Goal: Book appointment/travel/reservation

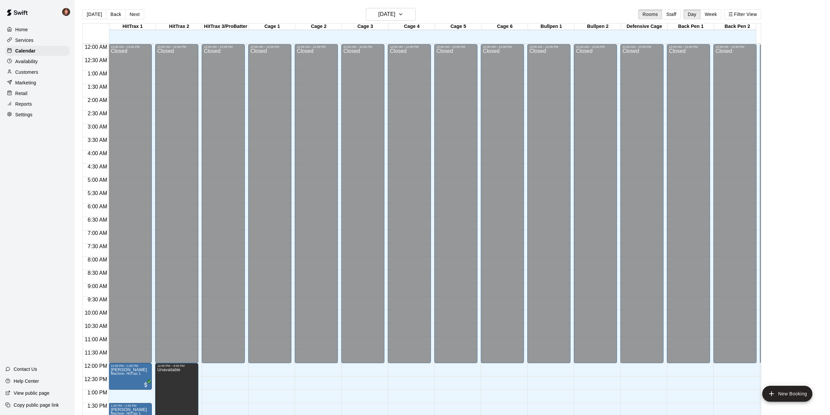
scroll to position [239, 0]
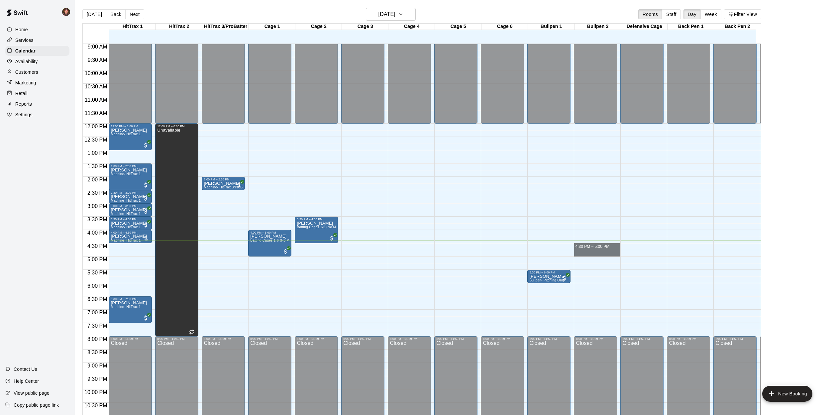
drag, startPoint x: 599, startPoint y: 245, endPoint x: 600, endPoint y: 254, distance: 9.0
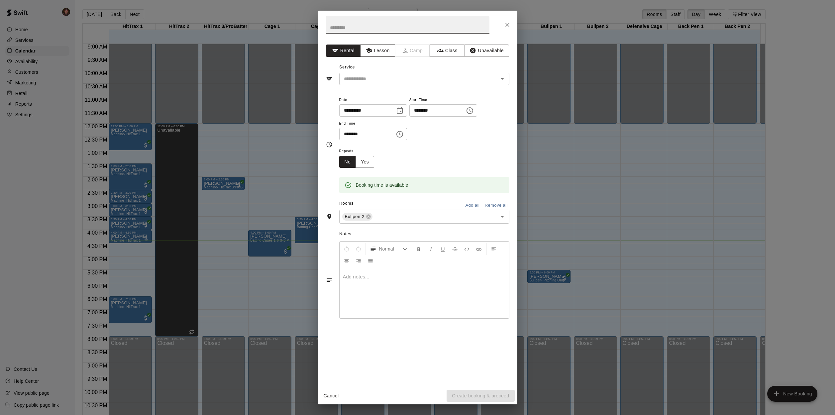
click at [382, 51] on button "Lesson" at bounding box center [377, 50] width 35 height 12
click at [386, 81] on input "text" at bounding box center [414, 79] width 146 height 8
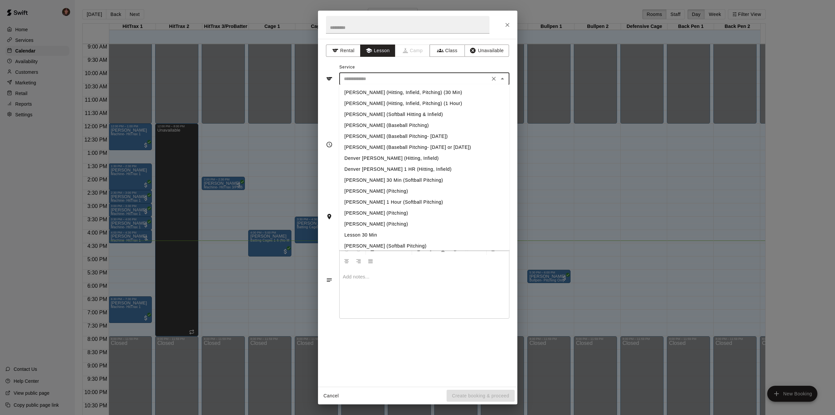
click at [358, 234] on li "Lesson 30 Min" at bounding box center [424, 234] width 170 height 11
type input "**********"
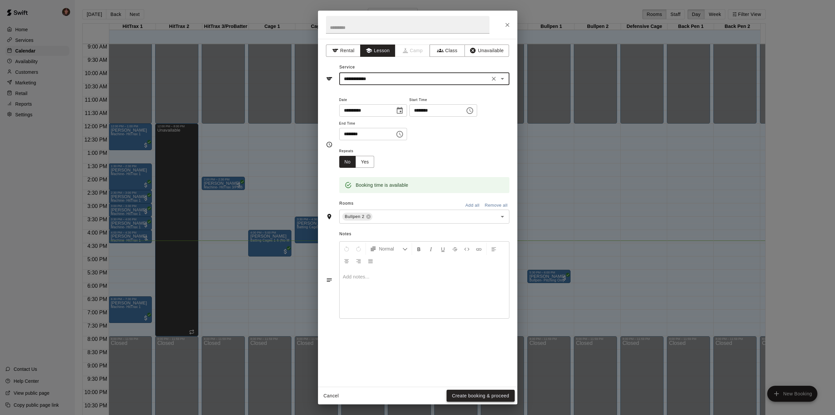
click at [480, 397] on button "Create booking & proceed" at bounding box center [480, 396] width 68 height 12
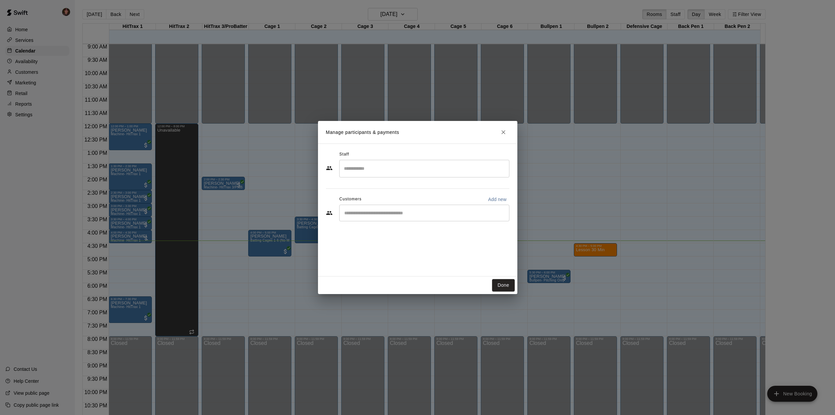
click at [374, 216] on input "Start typing to search customers..." at bounding box center [424, 213] width 164 height 7
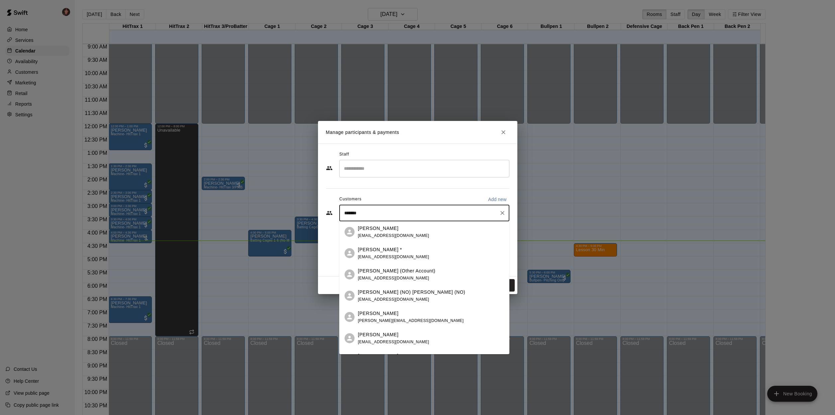
type input "********"
click at [378, 233] on div "[PERSON_NAME] * [EMAIL_ADDRESS][DOMAIN_NAME]" at bounding box center [393, 232] width 71 height 14
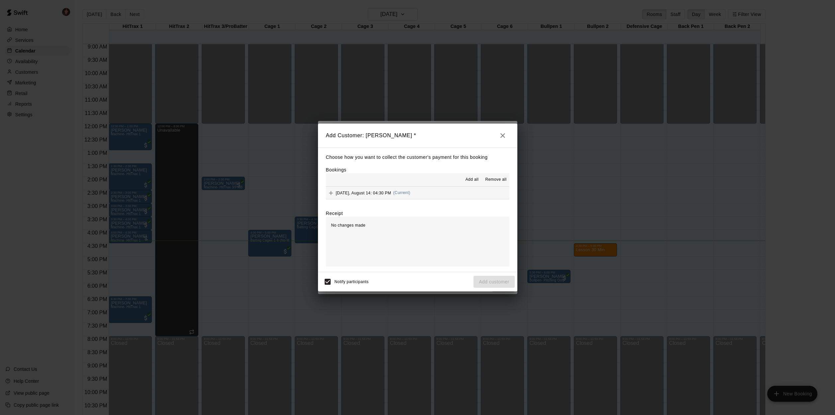
click at [441, 192] on button "[DATE], August 14: 04:30 PM (Current)" at bounding box center [417, 193] width 183 height 12
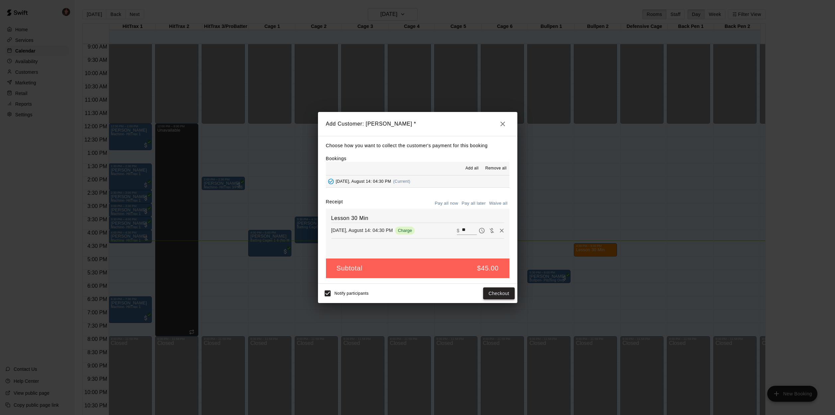
click at [494, 293] on button "Checkout" at bounding box center [498, 293] width 31 height 12
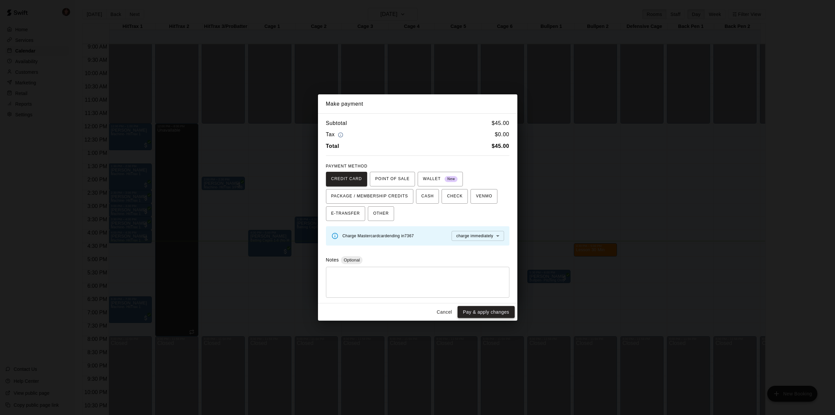
click at [476, 312] on button "Pay & apply changes" at bounding box center [485, 312] width 57 height 12
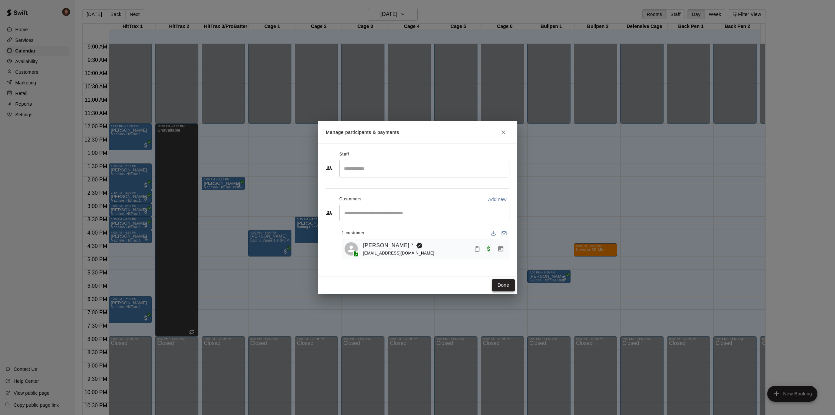
click at [497, 285] on button "Done" at bounding box center [503, 285] width 22 height 12
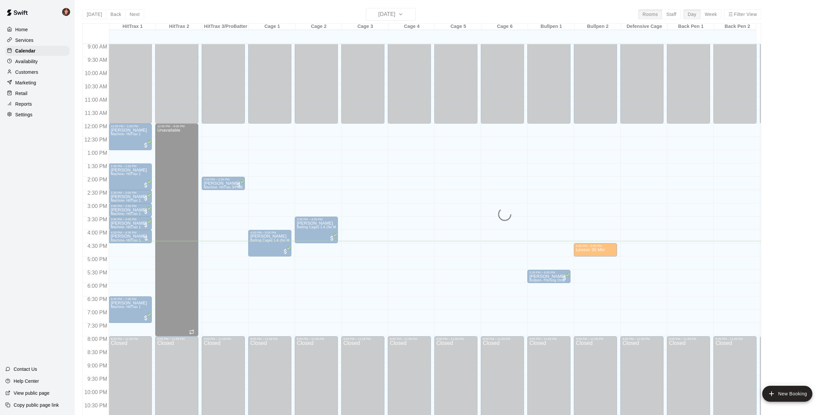
click at [79, 154] on div "[DATE] Back [DATE][DATE] Rooms Staff Day Week Filter View HitTrax 1 14 Thu HitT…" at bounding box center [421, 215] width 688 height 415
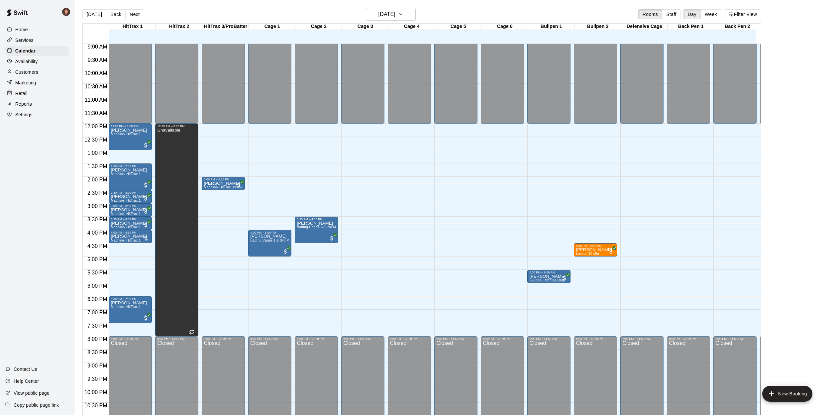
click at [79, 154] on div "[DATE] Back [DATE][DATE] Rooms Staff Day Week Filter View HitTrax 1 14 Thu HitT…" at bounding box center [421, 215] width 688 height 415
click at [118, 236] on p "[PERSON_NAME]" at bounding box center [129, 236] width 36 height 0
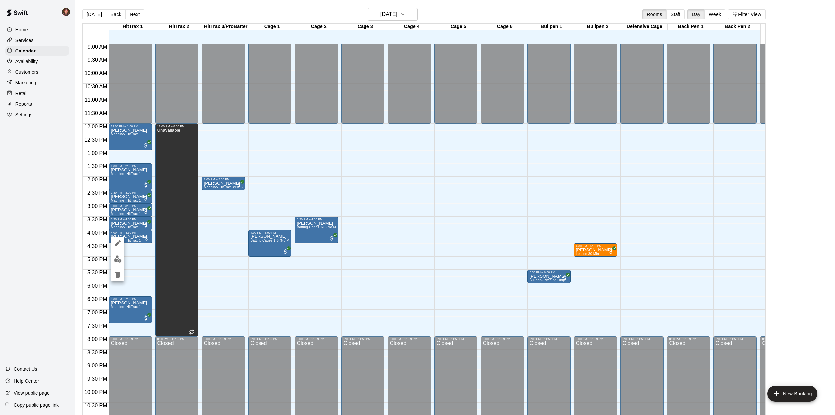
click at [148, 253] on div at bounding box center [417, 207] width 835 height 415
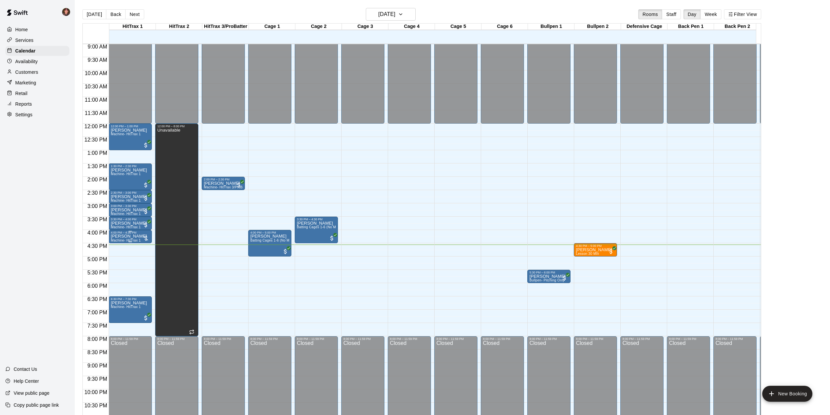
click at [147, 239] on div at bounding box center [145, 238] width 7 height 7
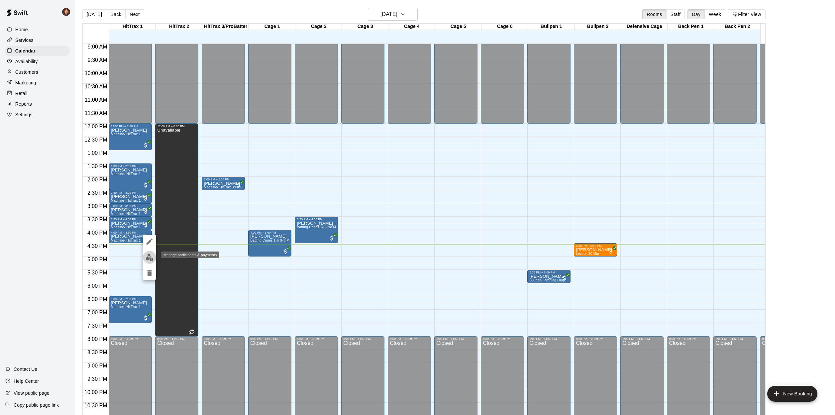
click at [150, 255] on img "edit" at bounding box center [150, 257] width 8 height 8
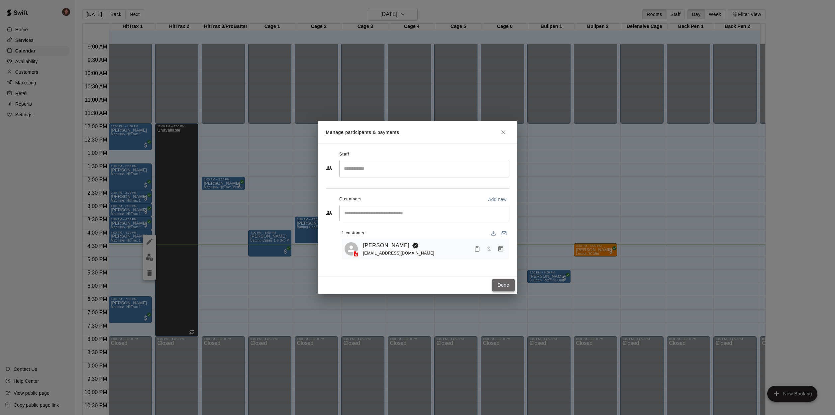
click at [505, 283] on button "Done" at bounding box center [503, 285] width 22 height 12
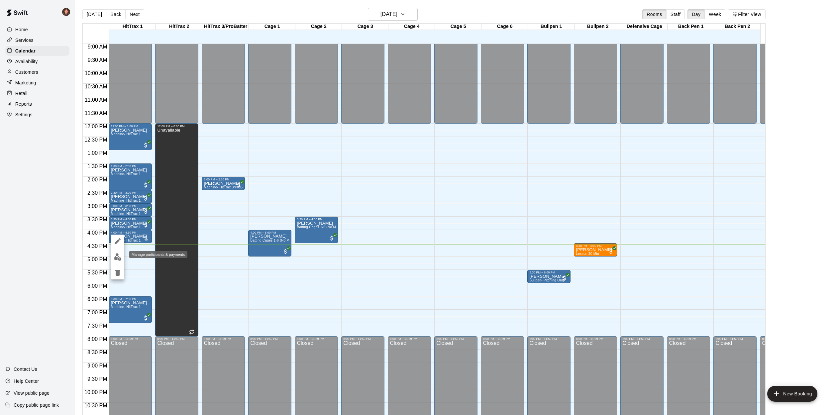
click at [120, 259] on img "edit" at bounding box center [118, 257] width 8 height 8
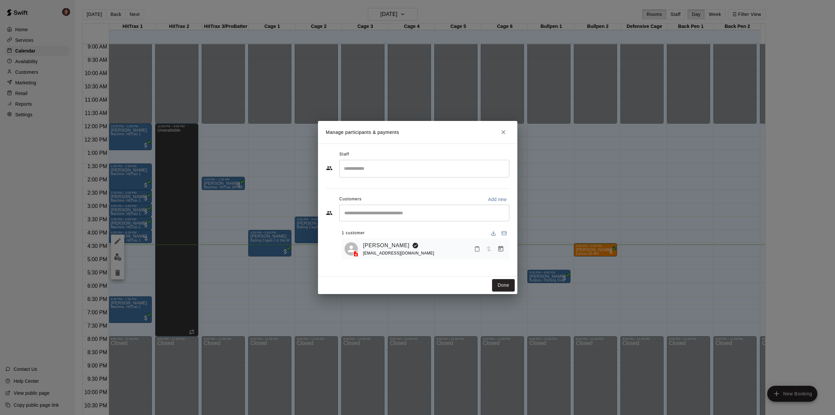
click at [356, 212] on input "Start typing to search customers..." at bounding box center [424, 213] width 164 height 7
click at [503, 247] on icon "Manage bookings & payment" at bounding box center [500, 249] width 5 height 6
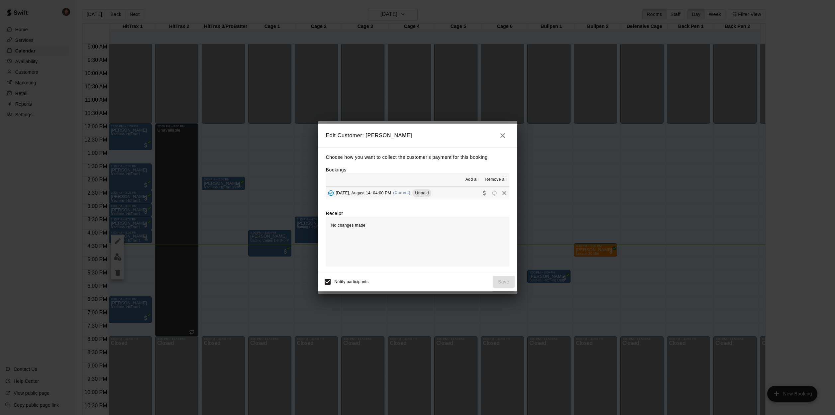
click at [376, 193] on span "[DATE], August 14: 04:00 PM" at bounding box center [363, 192] width 55 height 5
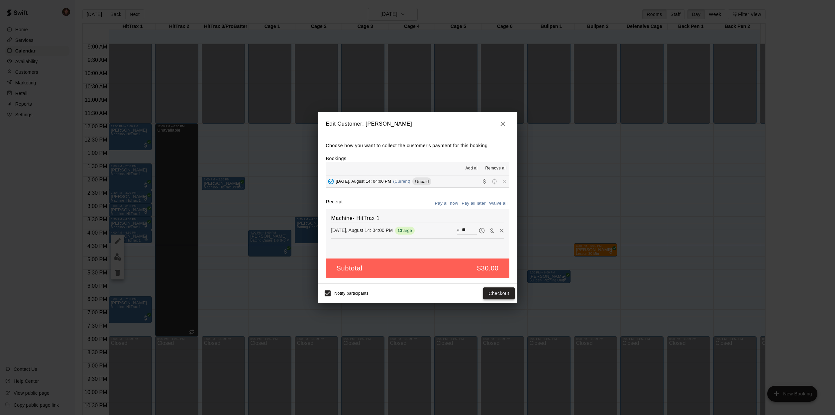
click at [497, 297] on button "Checkout" at bounding box center [498, 293] width 31 height 12
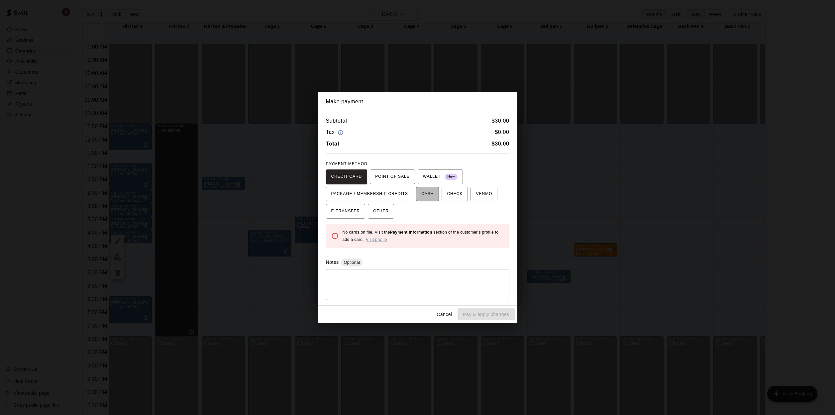
click at [423, 194] on span "CASH" at bounding box center [427, 194] width 12 height 11
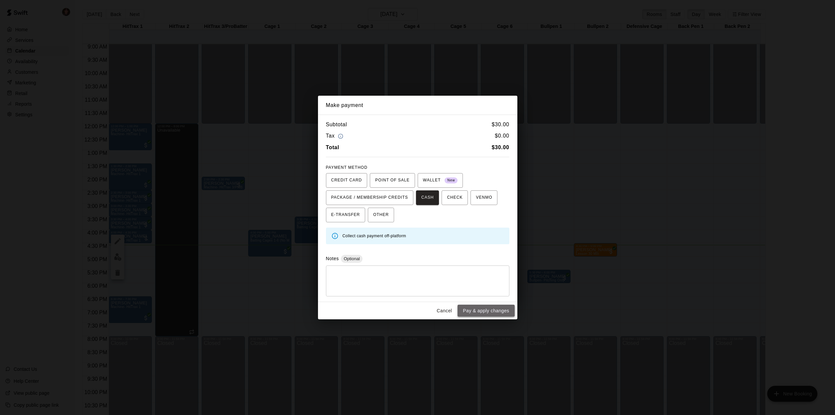
click at [502, 309] on button "Pay & apply changes" at bounding box center [485, 311] width 57 height 12
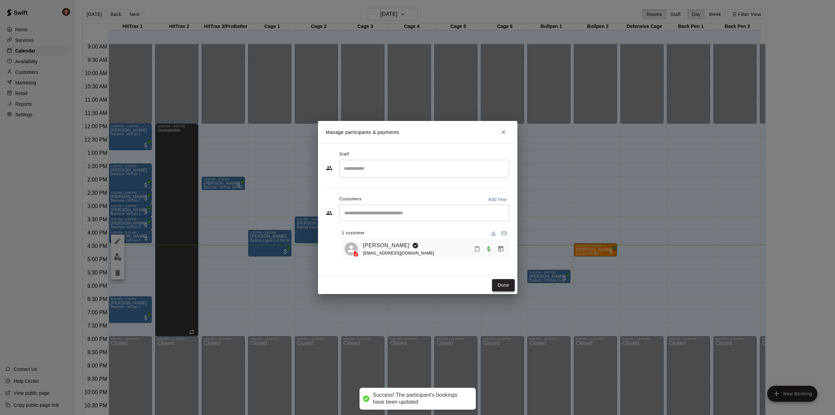
click at [506, 285] on button "Done" at bounding box center [503, 285] width 22 height 12
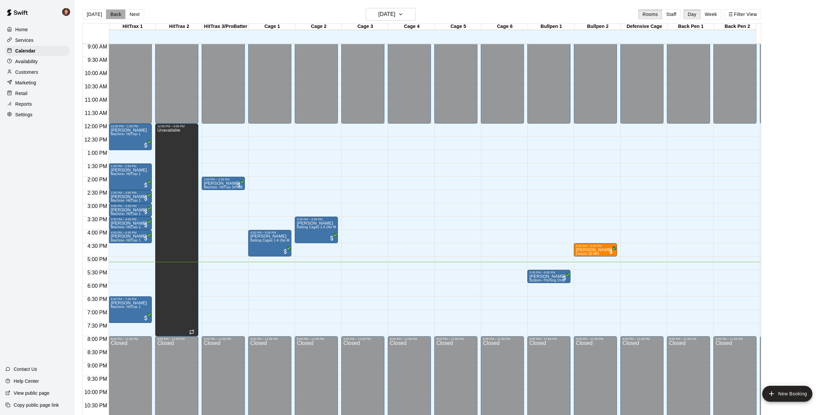
click at [114, 16] on button "Back" at bounding box center [116, 14] width 20 height 10
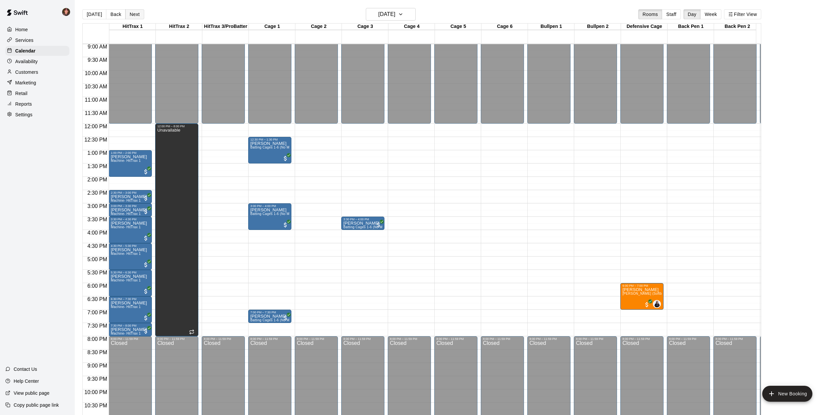
click at [130, 13] on button "Next" at bounding box center [134, 14] width 19 height 10
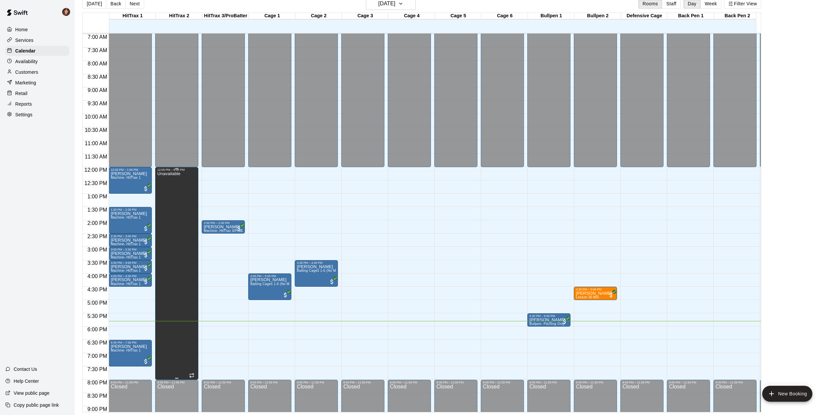
scroll to position [226, 0]
